Goal: Navigation & Orientation: Understand site structure

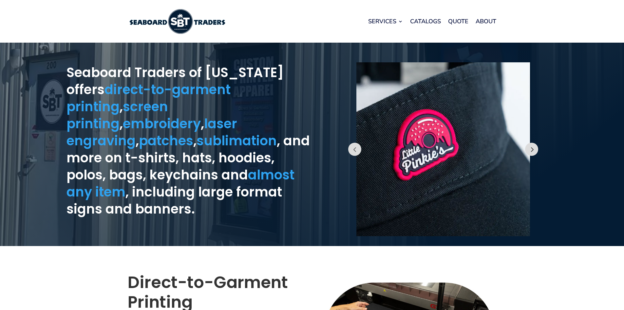
click at [531, 148] on button "Prev" at bounding box center [531, 148] width 13 height 13
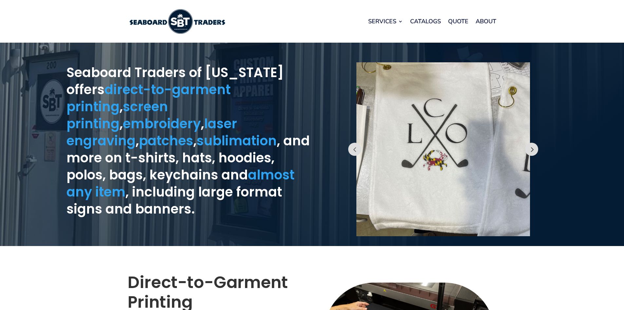
click at [528, 149] on button "Prev" at bounding box center [531, 148] width 13 height 13
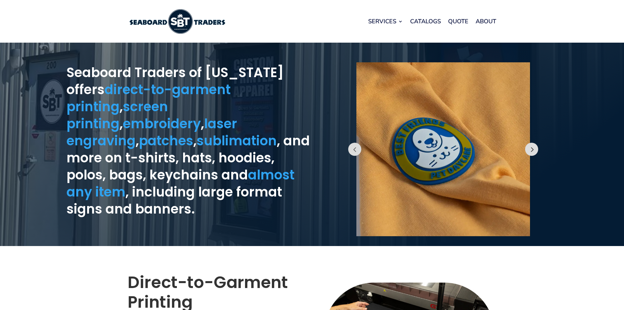
click at [528, 149] on button "Prev" at bounding box center [531, 148] width 13 height 13
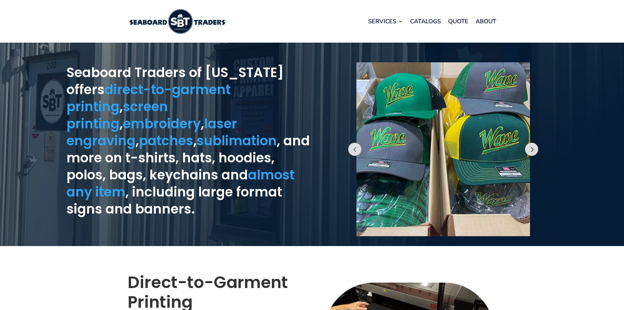
click at [535, 147] on button "Prev" at bounding box center [531, 148] width 13 height 13
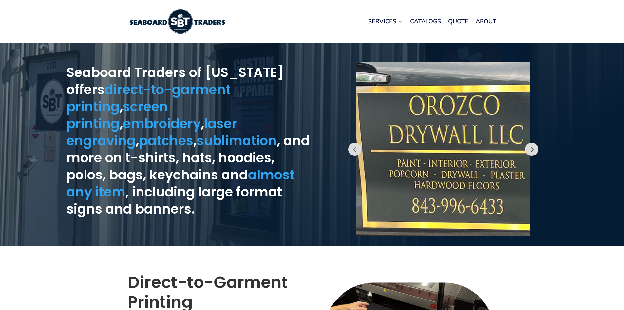
click at [535, 147] on button "Prev" at bounding box center [531, 148] width 13 height 13
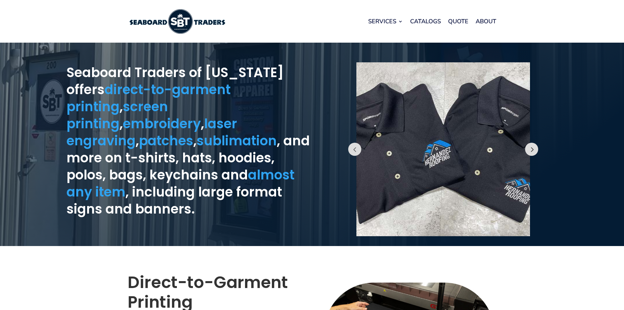
click at [535, 147] on button "Prev" at bounding box center [531, 148] width 13 height 13
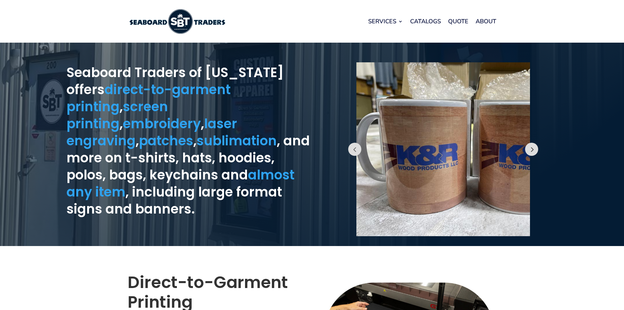
click at [535, 147] on button "Prev" at bounding box center [531, 148] width 13 height 13
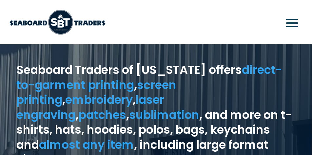
click at [65, 22] on img at bounding box center [57, 22] width 98 height 25
